Goal: Task Accomplishment & Management: Use online tool/utility

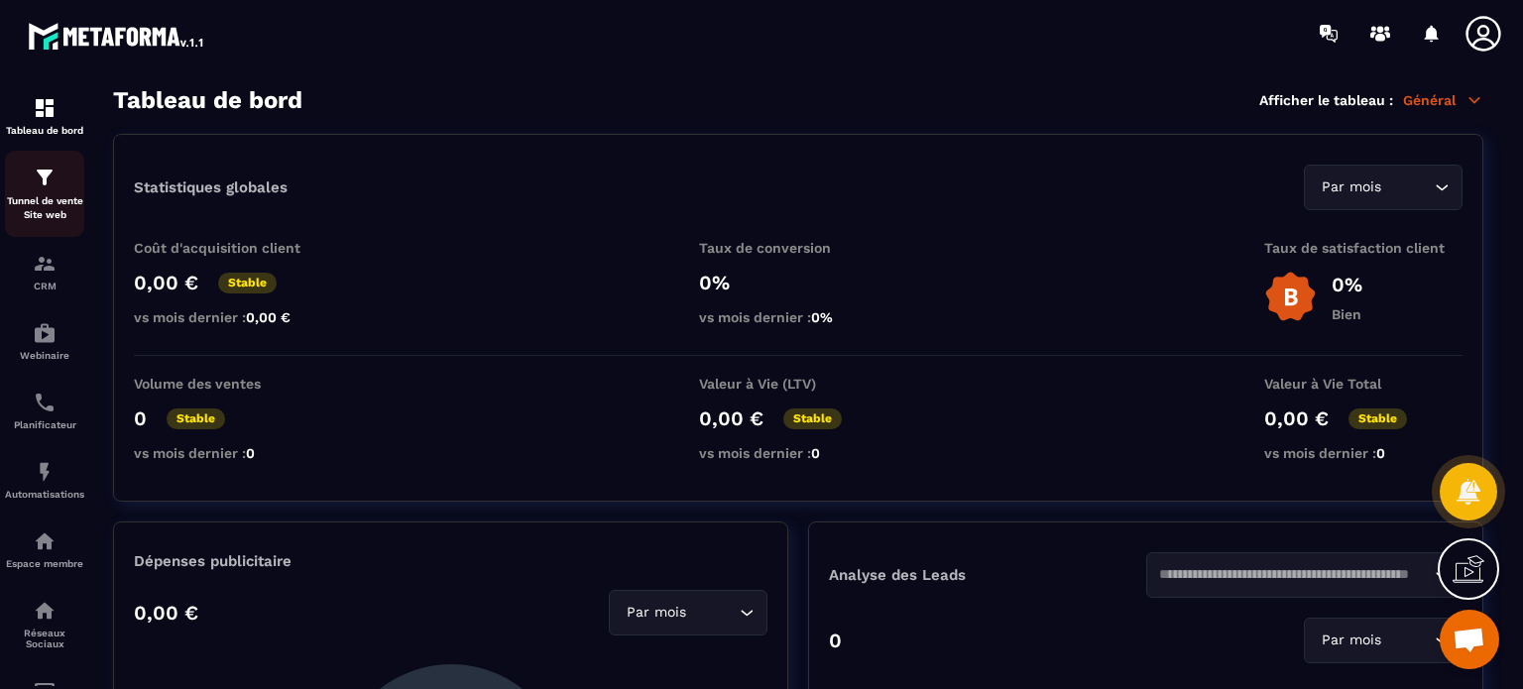
click at [40, 205] on p "Tunnel de vente Site web" at bounding box center [44, 208] width 79 height 28
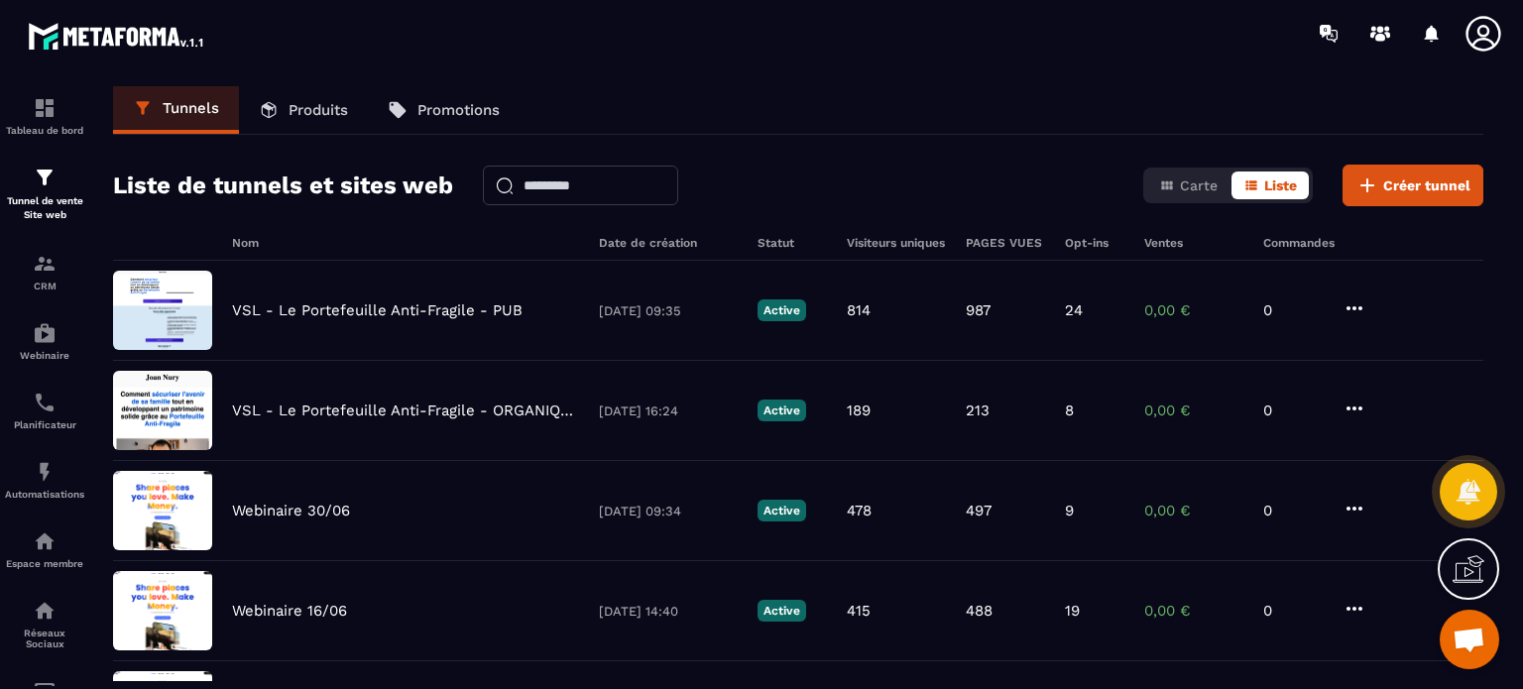
click at [840, 174] on div "Liste de tunnels et sites web Carte Liste Créer tunnel" at bounding box center [798, 186] width 1370 height 42
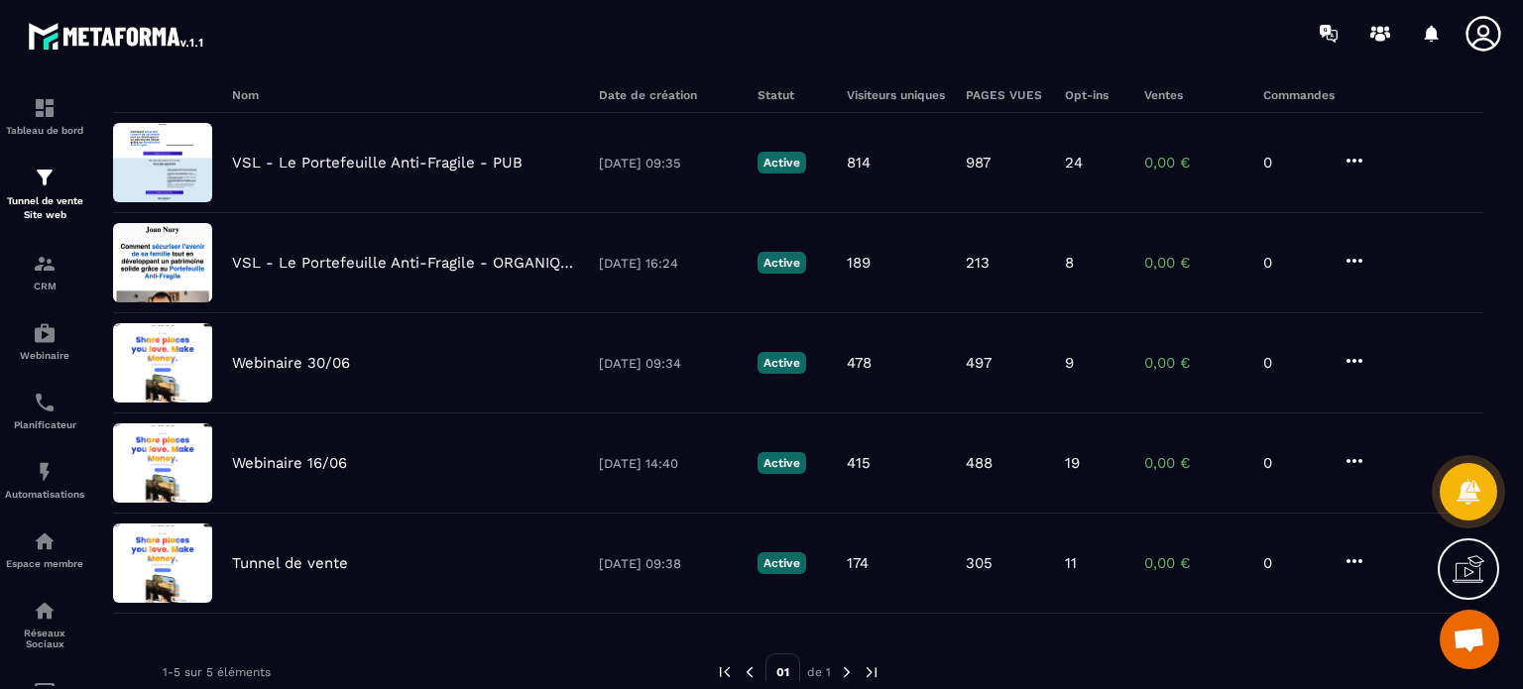
scroll to position [205, 0]
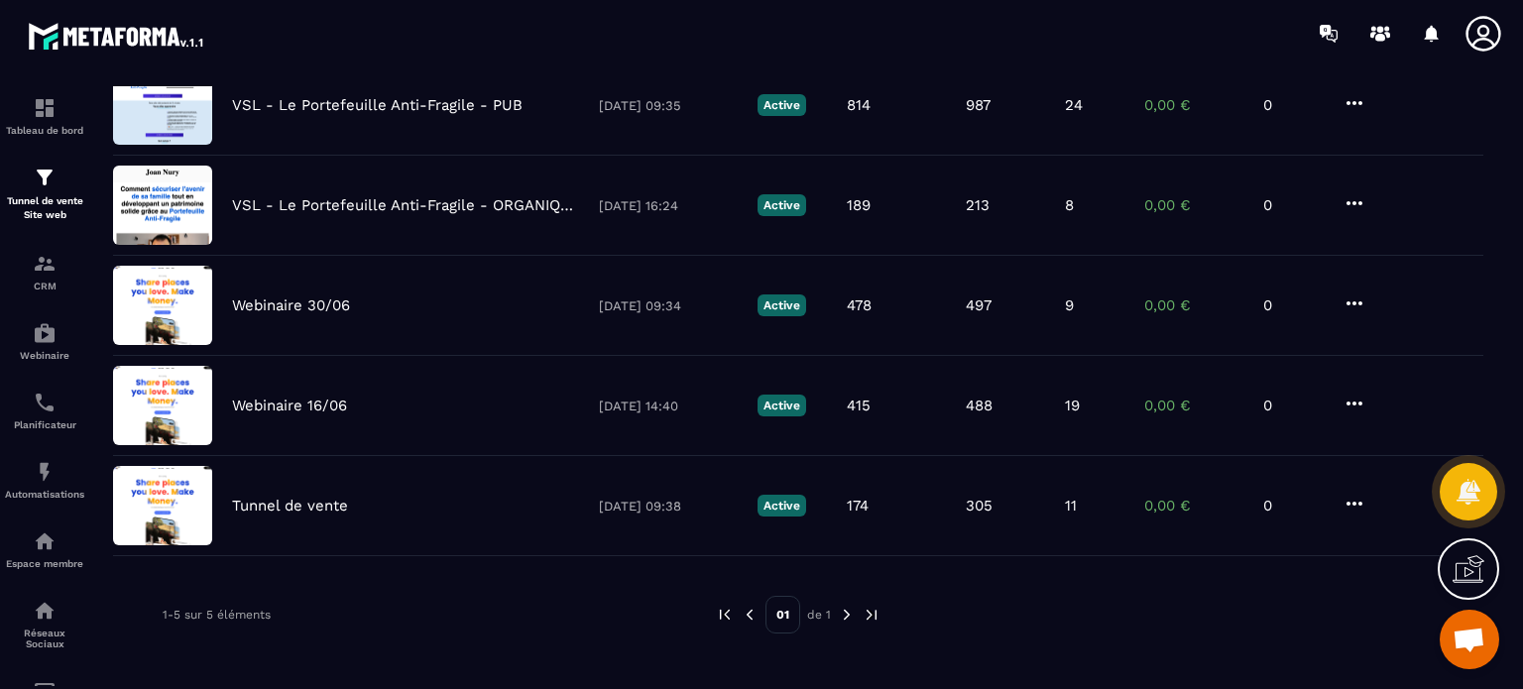
click at [849, 615] on img at bounding box center [847, 615] width 18 height 18
click at [845, 610] on img at bounding box center [847, 615] width 18 height 18
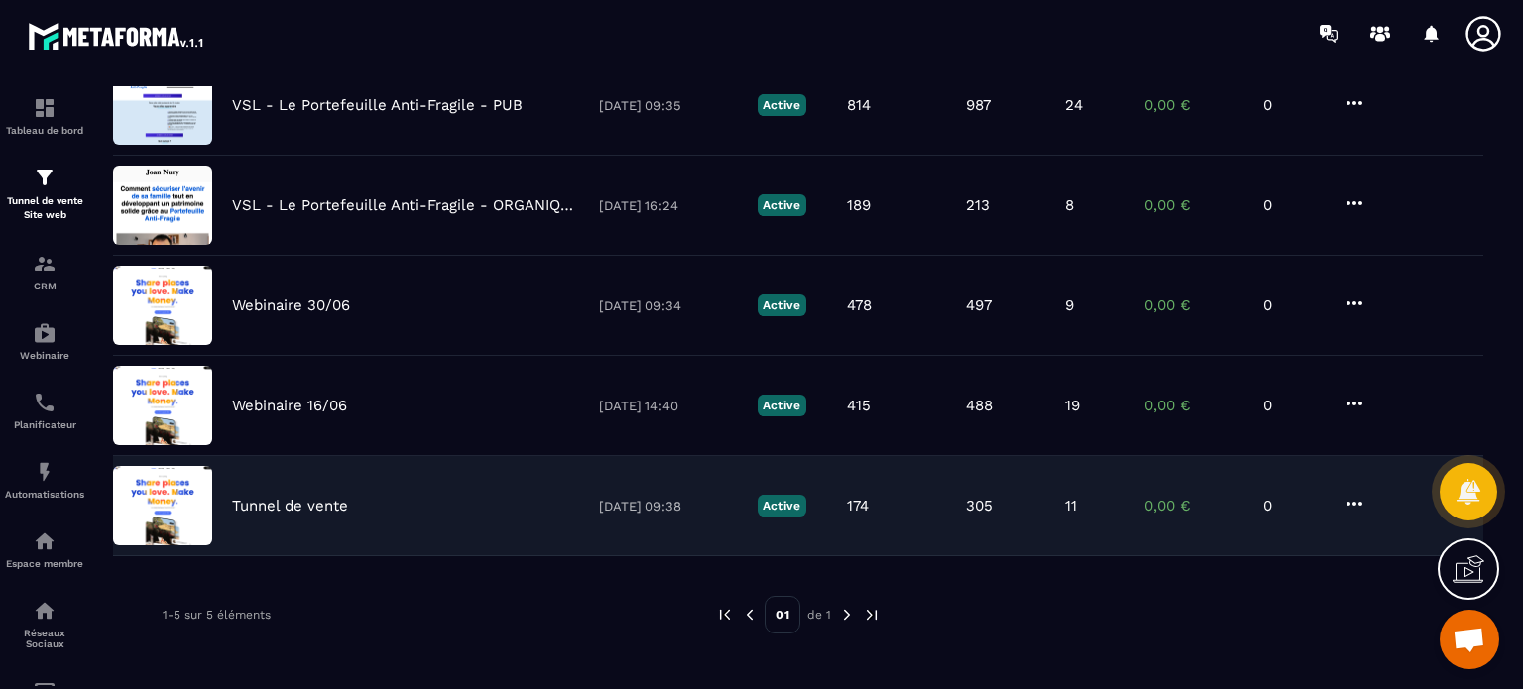
click at [260, 509] on p "Tunnel de vente" at bounding box center [290, 506] width 116 height 18
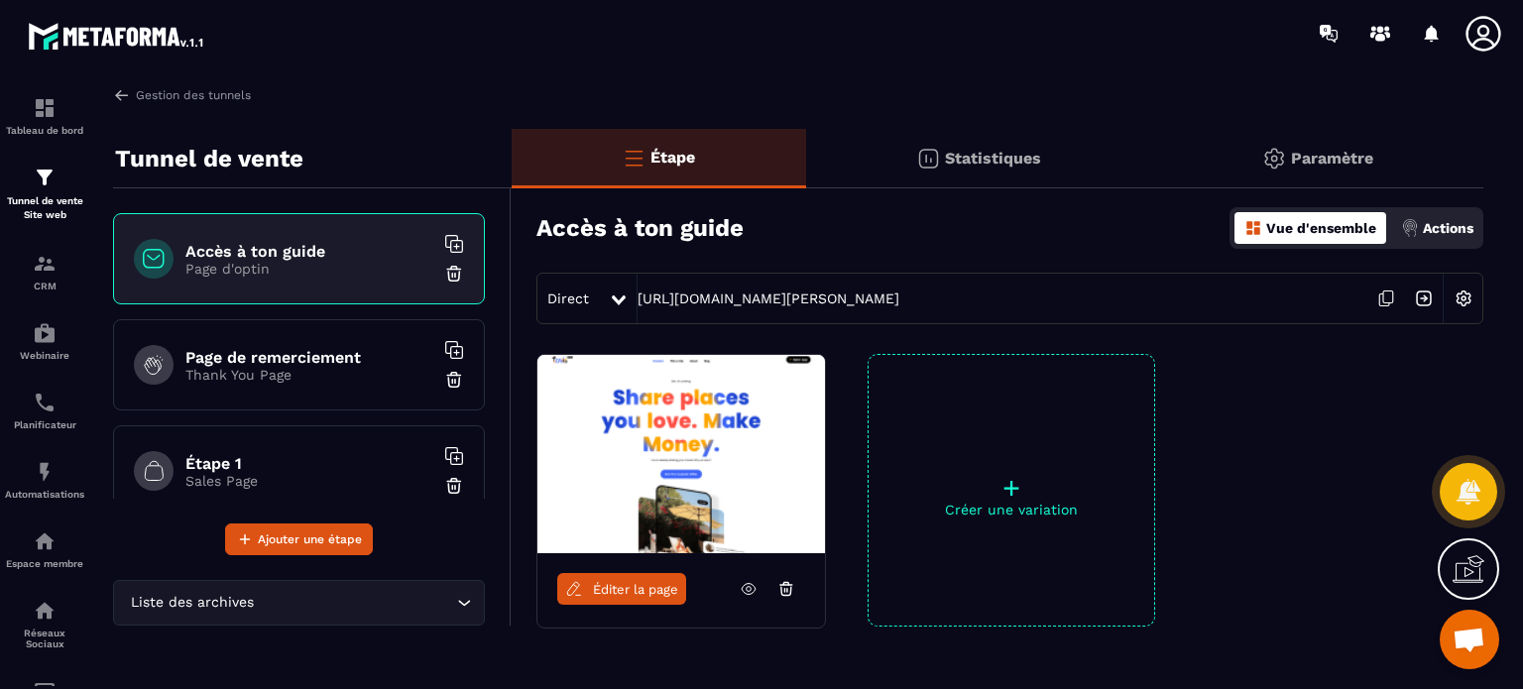
scroll to position [348, 0]
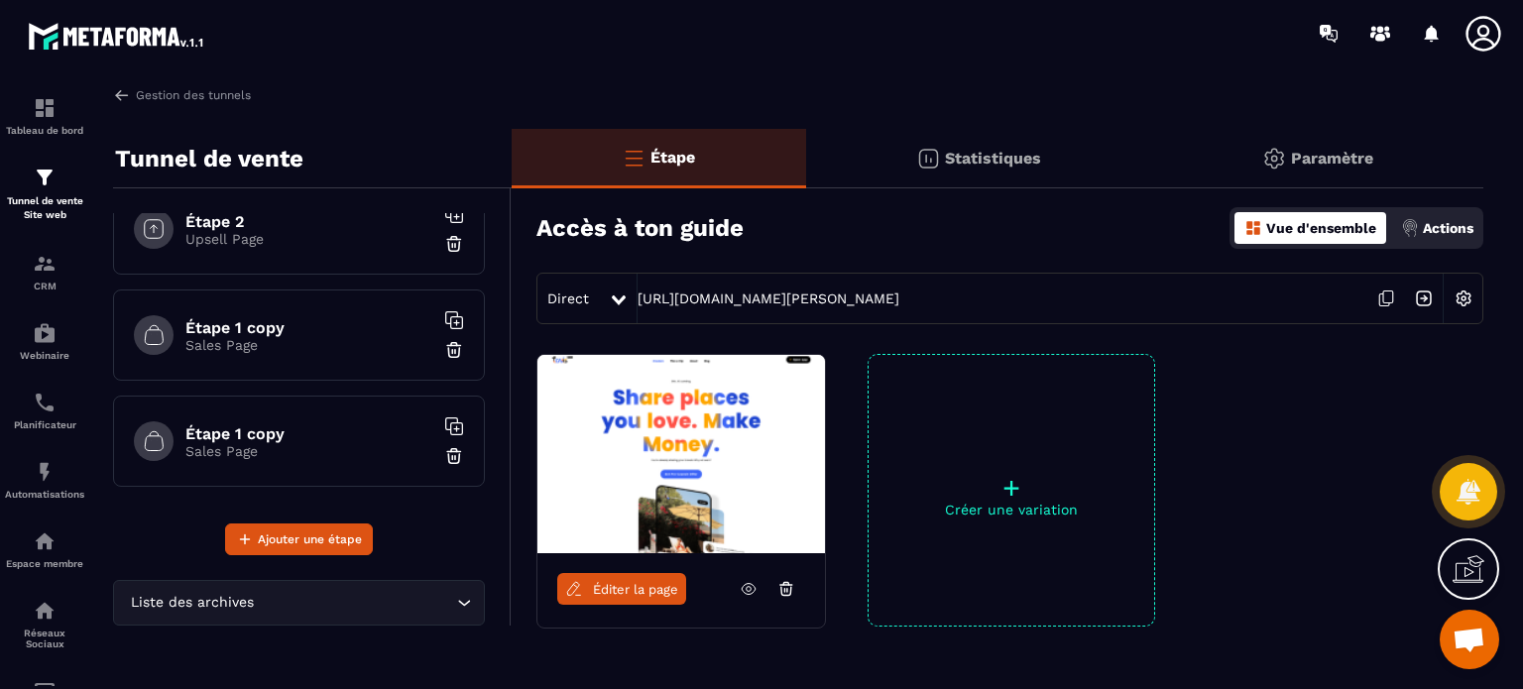
click at [275, 414] on div "Étape 1 copy Sales Page" at bounding box center [299, 441] width 372 height 91
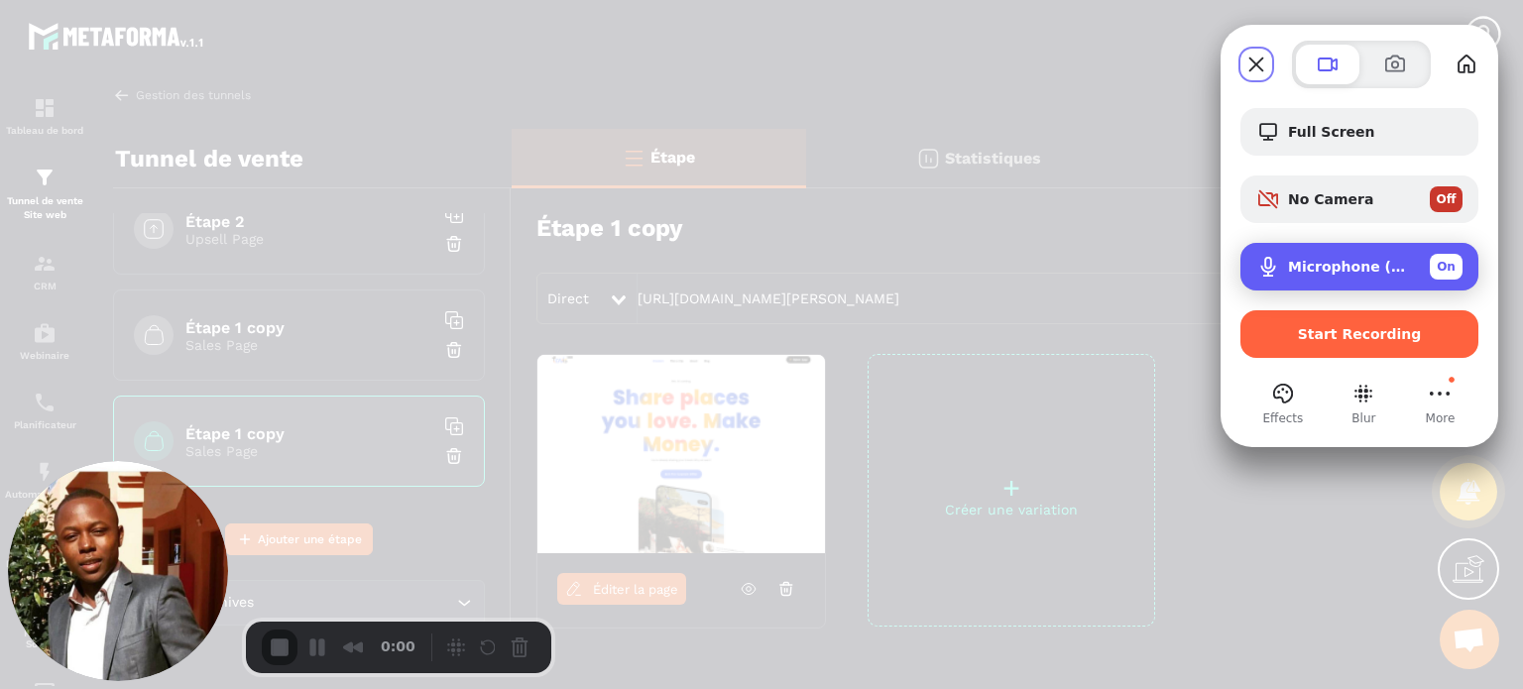
click at [1311, 260] on span "Microphone (USB PnP Sound Device)" at bounding box center [1351, 267] width 126 height 16
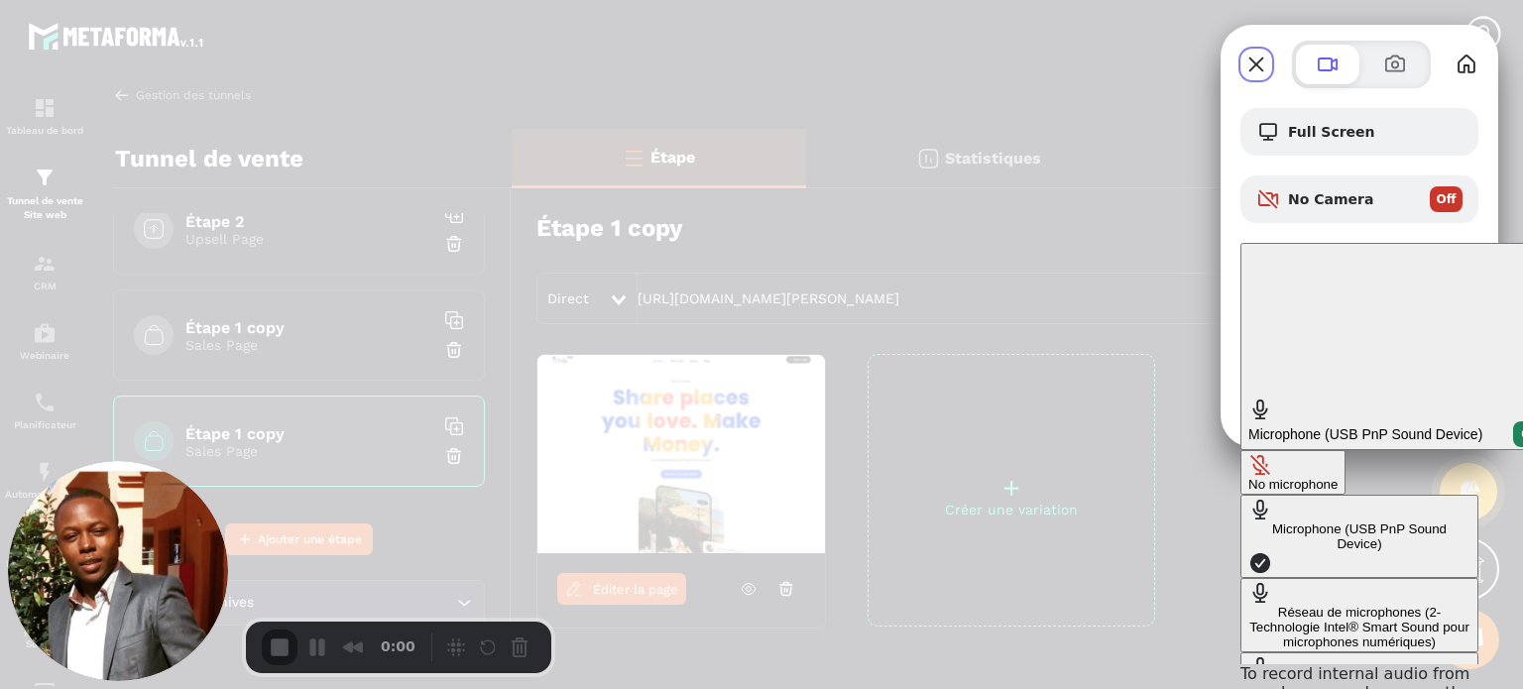
click at [1248, 477] on div "No microphone" at bounding box center [1292, 484] width 89 height 15
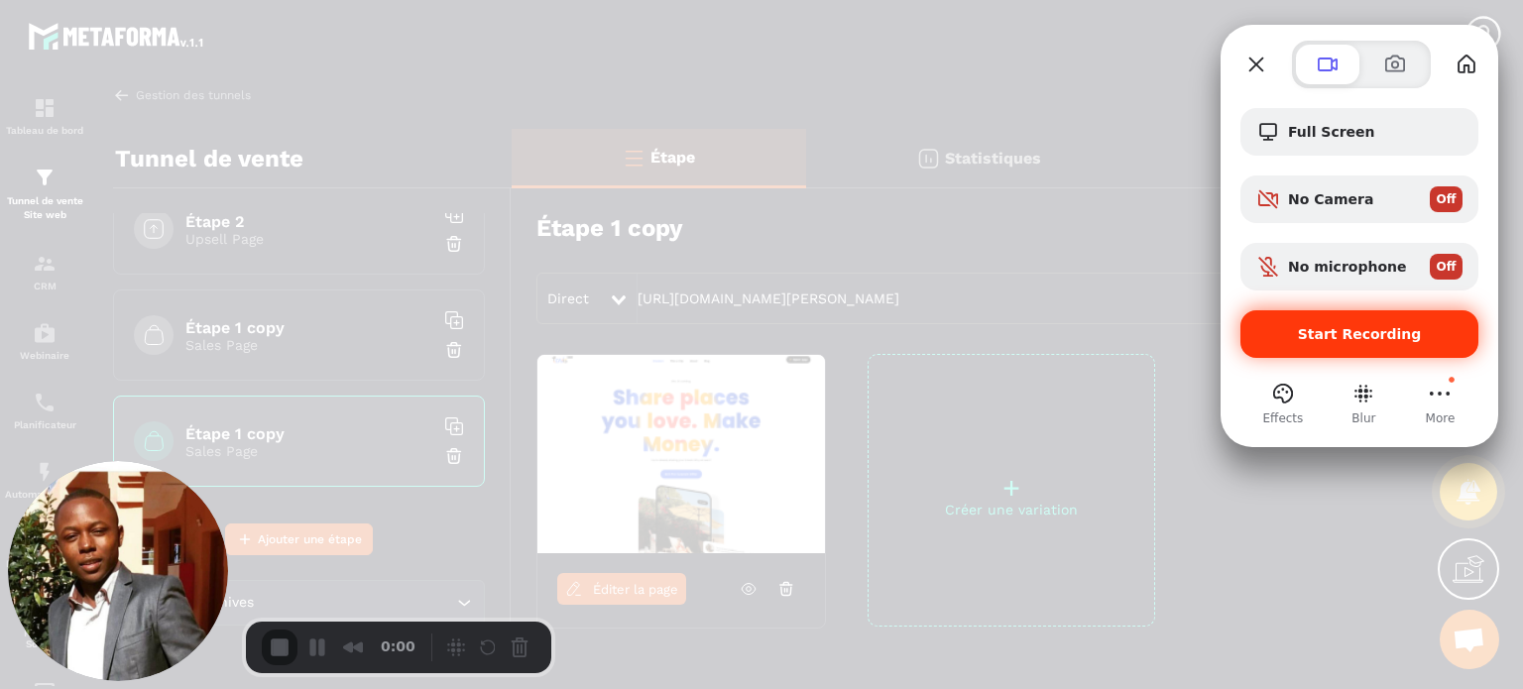
click at [1319, 320] on div "Start Recording" at bounding box center [1359, 334] width 238 height 48
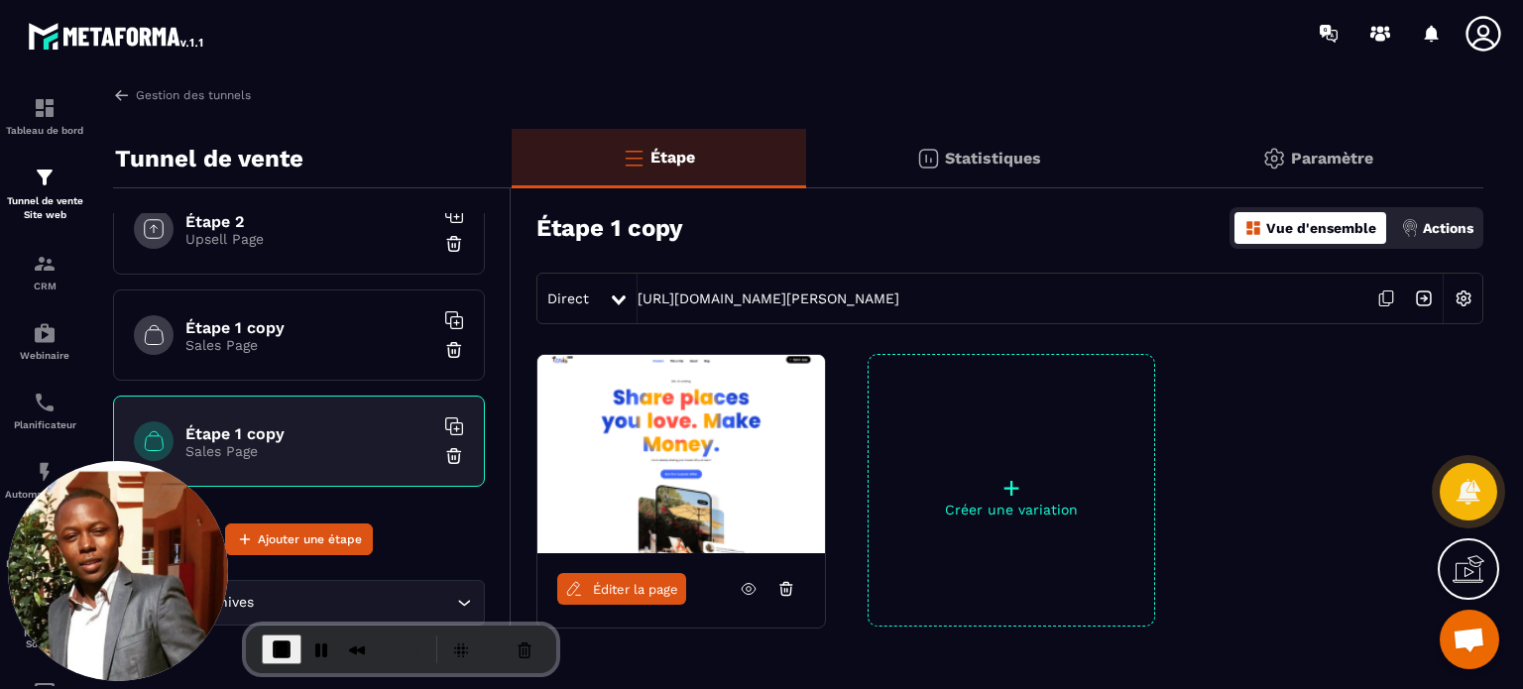
click at [605, 584] on span "Éditer la page" at bounding box center [635, 589] width 85 height 15
